Goal: Task Accomplishment & Management: Complete application form

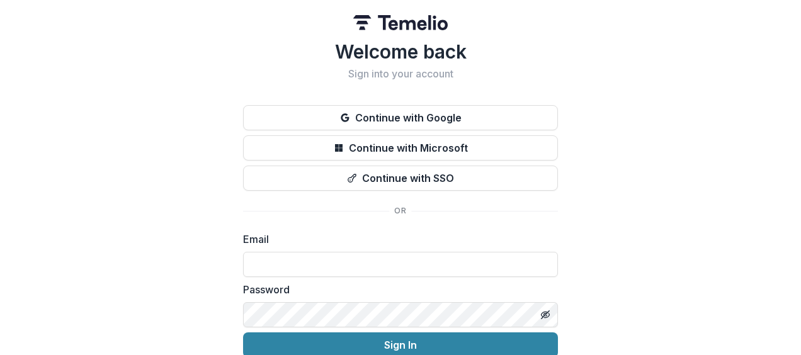
scroll to position [45, 0]
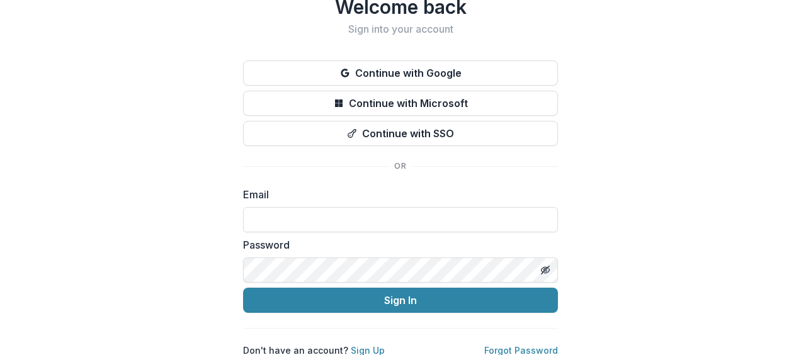
type input "**********"
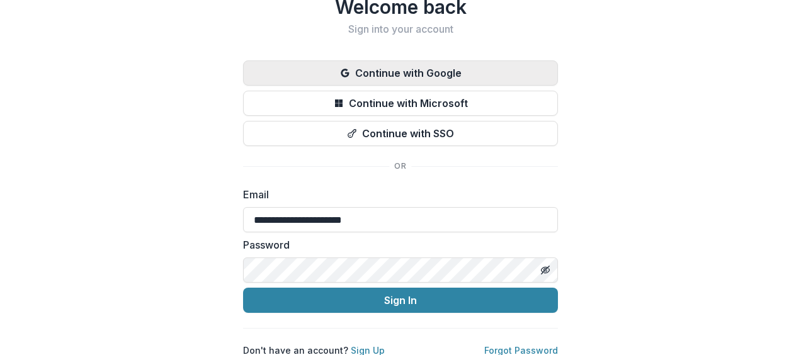
click at [402, 68] on button "Continue with Google" at bounding box center [400, 72] width 315 height 25
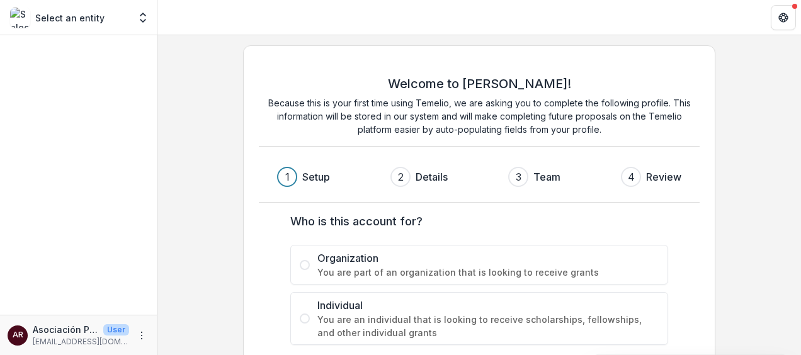
scroll to position [64, 0]
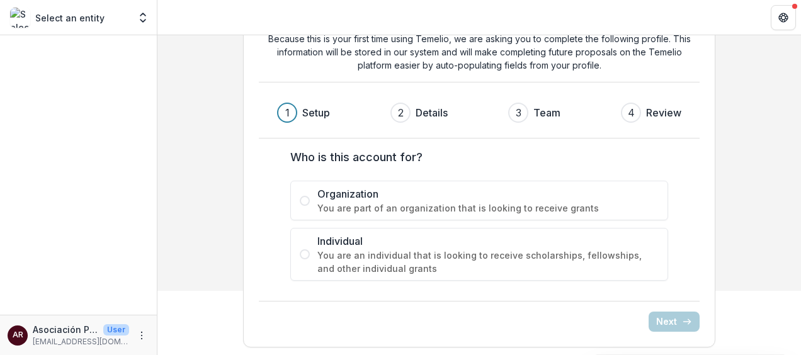
click at [304, 198] on span at bounding box center [305, 201] width 10 height 10
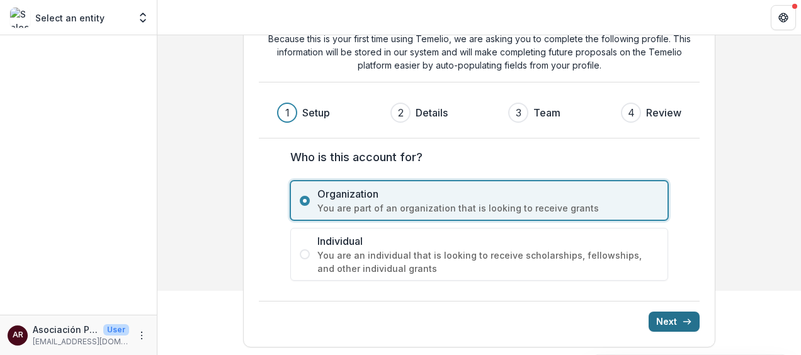
click at [668, 313] on button "Next" at bounding box center [674, 322] width 51 height 20
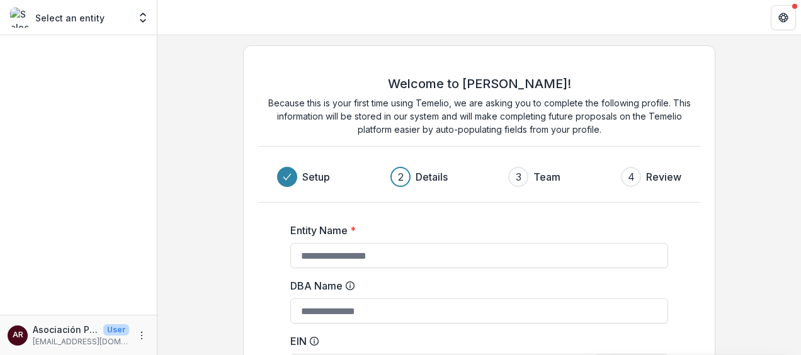
scroll to position [164, 0]
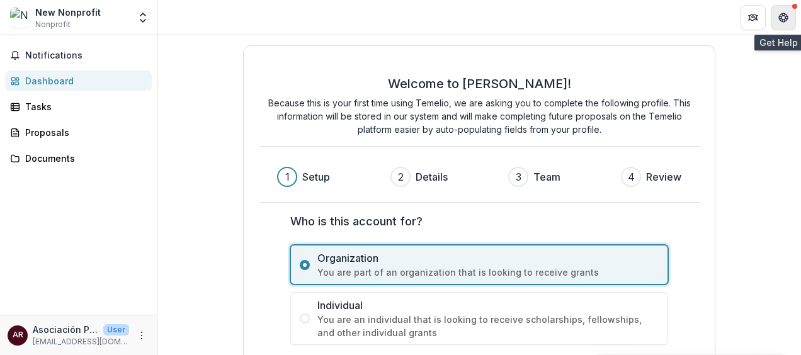
click at [780, 13] on icon "Get Help" at bounding box center [783, 18] width 10 height 10
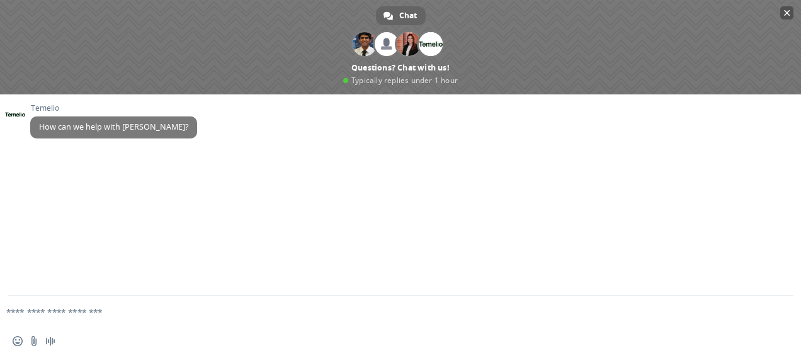
click at [784, 9] on span "Close chat" at bounding box center [786, 12] width 13 height 13
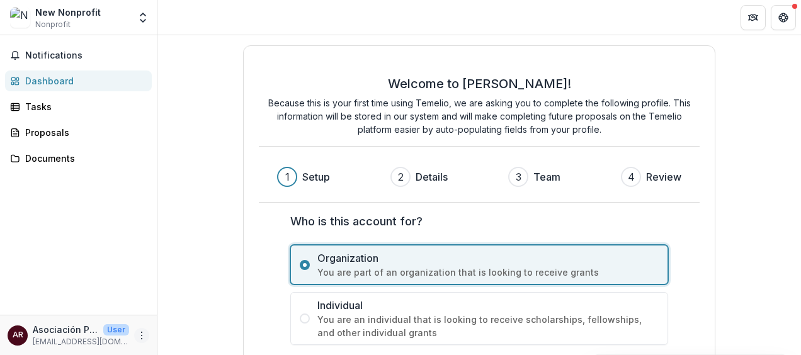
click at [137, 336] on icon "More" at bounding box center [142, 336] width 10 height 10
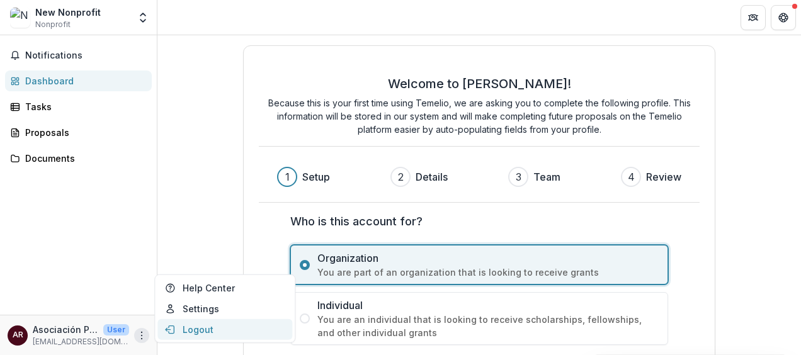
click at [186, 326] on button "Logout" at bounding box center [224, 329] width 135 height 21
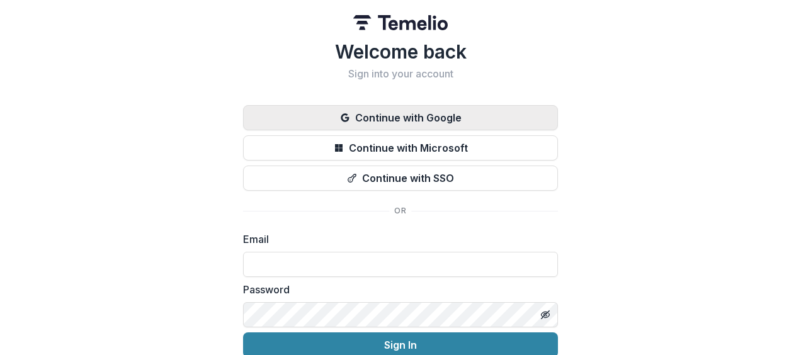
click at [406, 115] on button "Continue with Google" at bounding box center [400, 117] width 315 height 25
